Goal: Information Seeking & Learning: Learn about a topic

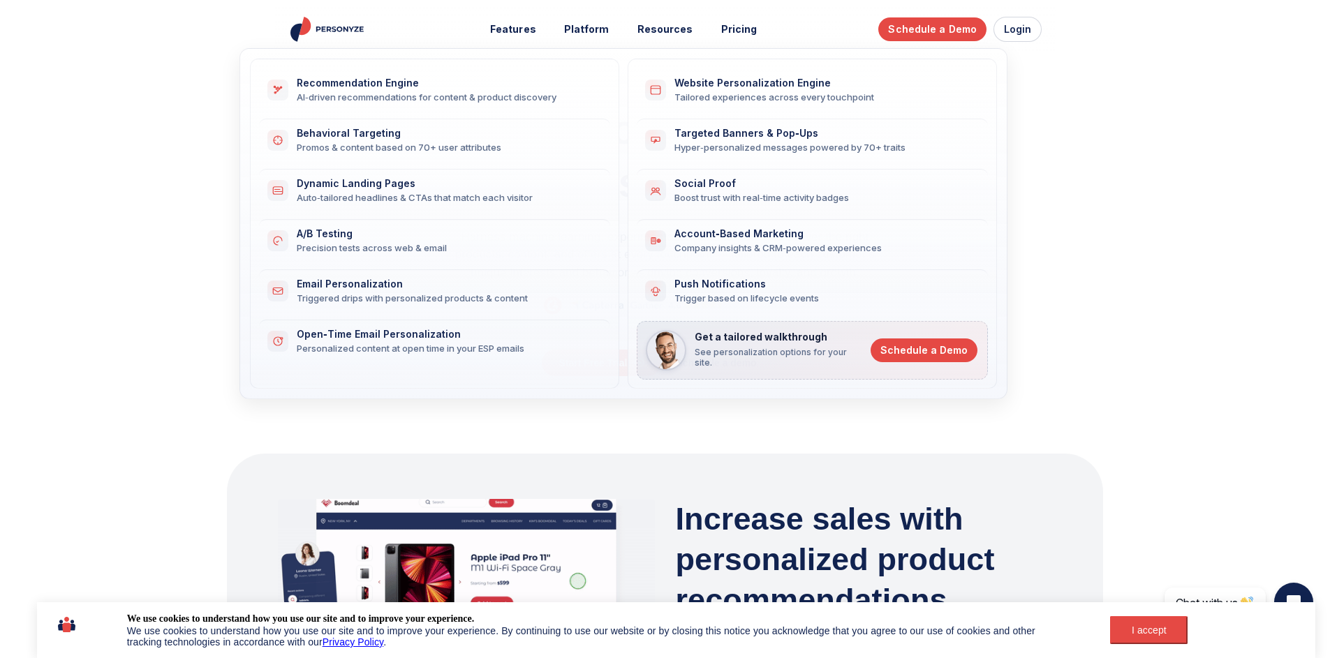
click at [819, 78] on div "Website Personalization Engine" at bounding box center [822, 83] width 297 height 12
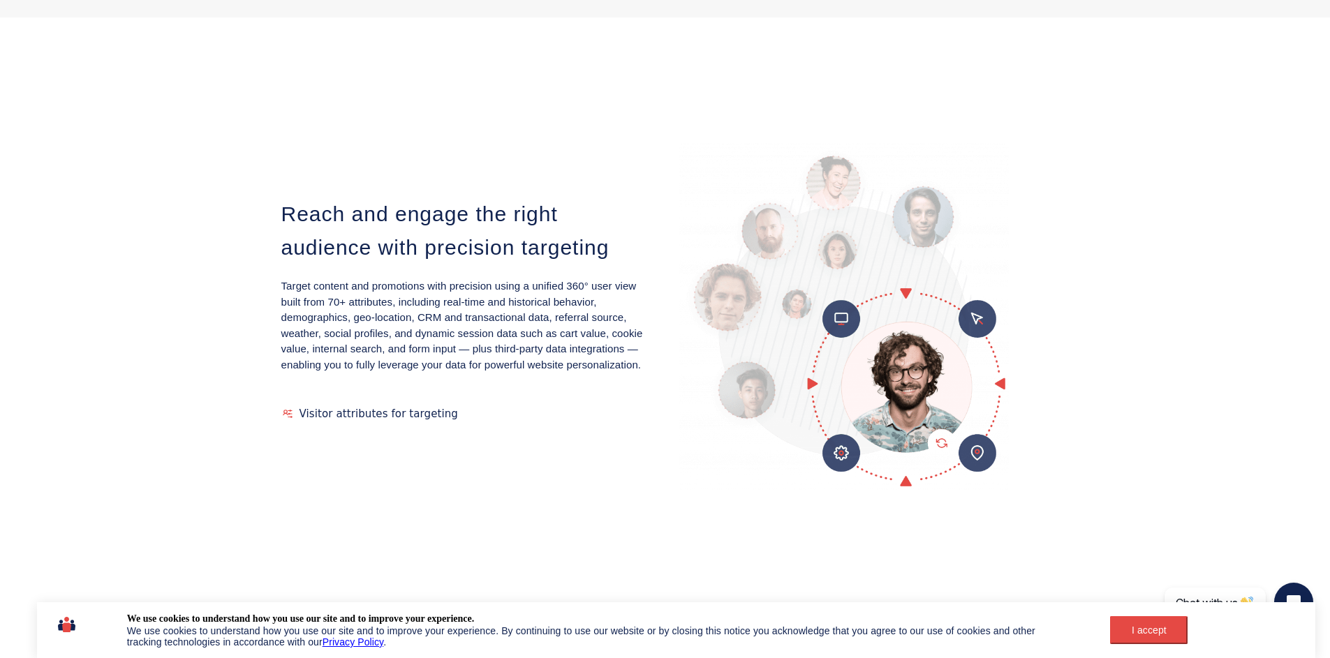
scroll to position [2599, 1]
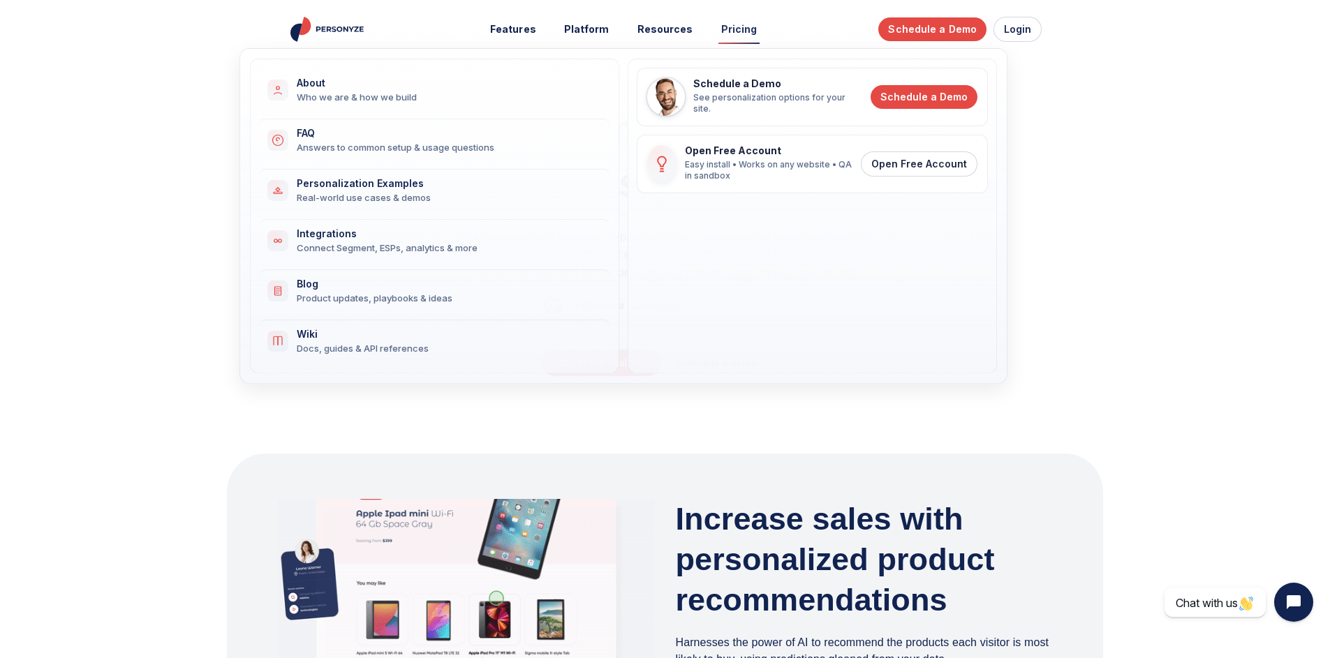
click at [725, 33] on link "Pricing" at bounding box center [739, 30] width 56 height 26
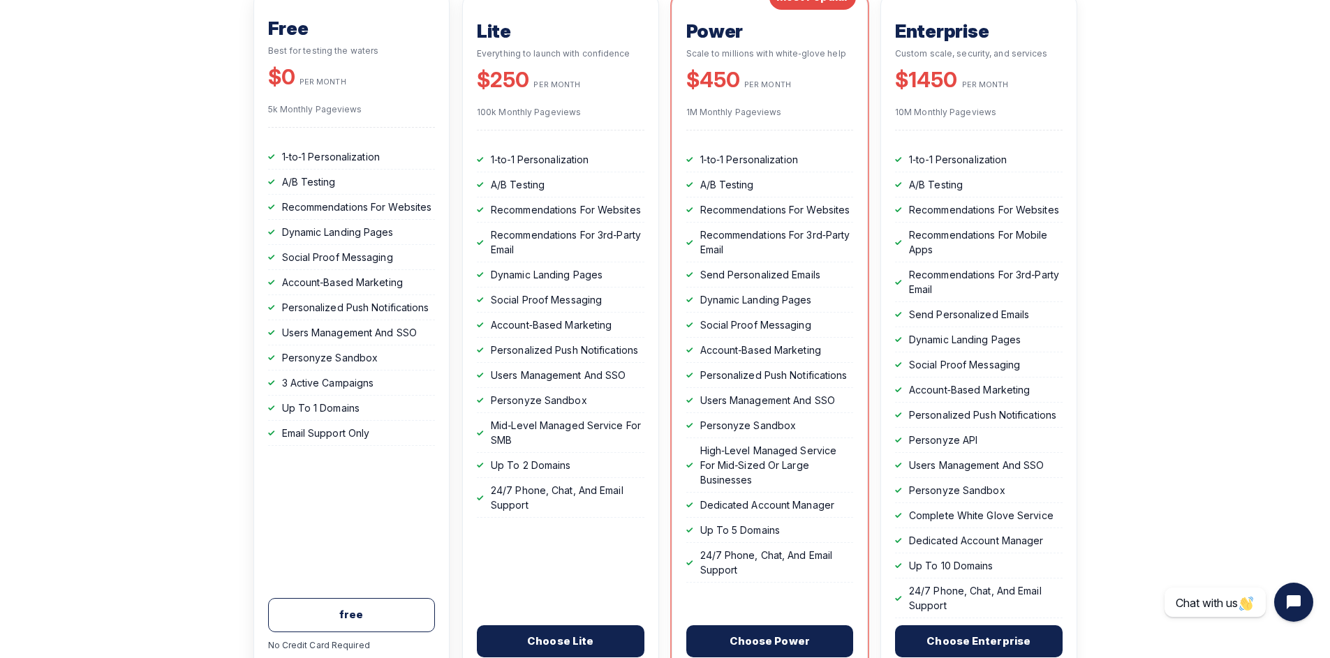
scroll to position [413, 0]
